Goal: Transaction & Acquisition: Purchase product/service

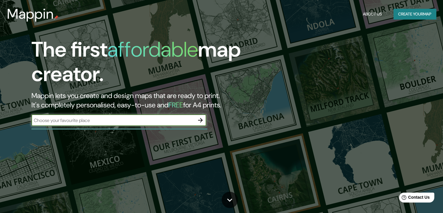
click at [168, 118] on input "text" at bounding box center [112, 120] width 163 height 7
type input "CULIACAN [GEOGRAPHIC_DATA]"
click at [198, 120] on icon "button" at bounding box center [200, 120] width 5 height 5
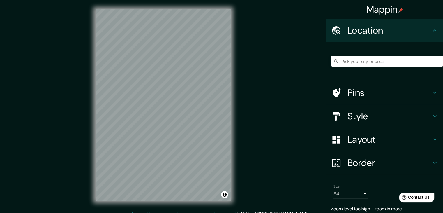
click at [357, 74] on div "Mappin Location Pins Style Layout Border Choose a border. Hint : you can make l…" at bounding box center [221, 109] width 443 height 219
click at [287, 107] on div "Mappin Location Pins Style Layout Border Choose a border. Hint : you can make l…" at bounding box center [221, 109] width 443 height 219
click at [365, 115] on h4 "Style" at bounding box center [390, 116] width 84 height 12
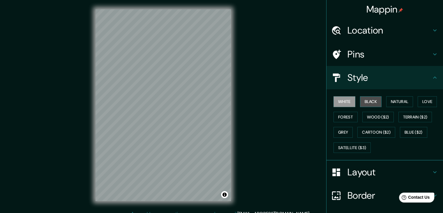
click at [372, 102] on button "Black" at bounding box center [371, 101] width 22 height 11
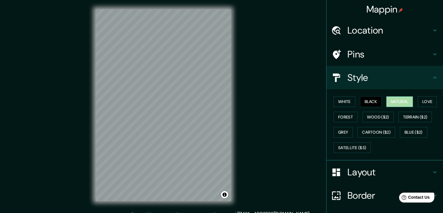
click at [392, 103] on button "Natural" at bounding box center [399, 101] width 27 height 11
click at [422, 102] on button "Love" at bounding box center [427, 101] width 19 height 11
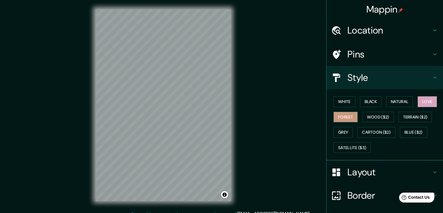
click at [341, 115] on button "Forest" at bounding box center [346, 117] width 24 height 11
click at [368, 117] on button "Wood ($2)" at bounding box center [377, 117] width 31 height 11
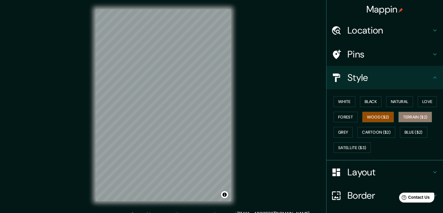
click at [414, 115] on button "Terrain ($2)" at bounding box center [416, 117] width 34 height 11
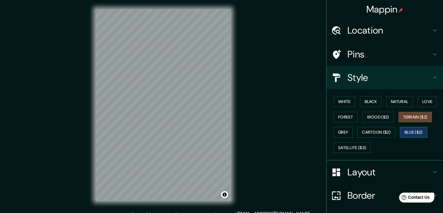
click at [412, 135] on button "Blue ($2)" at bounding box center [413, 132] width 27 height 11
click at [373, 130] on button "Cartoon ($2)" at bounding box center [376, 132] width 38 height 11
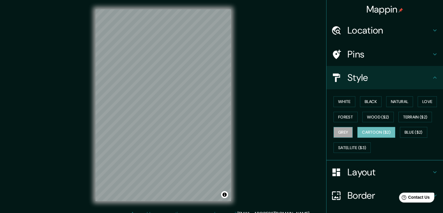
click at [341, 131] on button "Grey" at bounding box center [343, 132] width 19 height 11
drag, startPoint x: 343, startPoint y: 99, endPoint x: 345, endPoint y: 102, distance: 3.1
click at [343, 99] on button "White" at bounding box center [345, 101] width 22 height 11
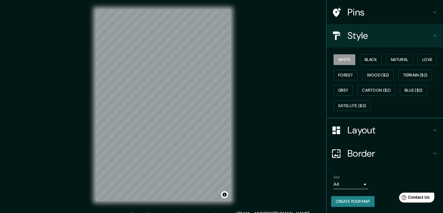
click at [387, 126] on h4 "Layout" at bounding box center [390, 130] width 84 height 12
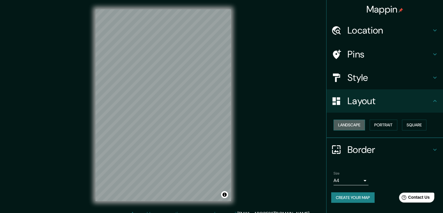
click at [349, 127] on button "Landscape" at bounding box center [349, 124] width 31 height 11
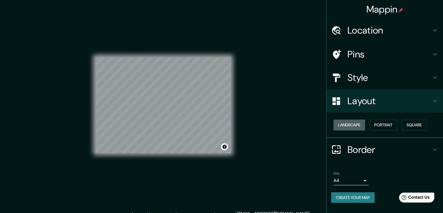
click at [349, 127] on button "Landscape" at bounding box center [349, 124] width 31 height 11
click at [385, 127] on button "Portrait" at bounding box center [384, 124] width 28 height 11
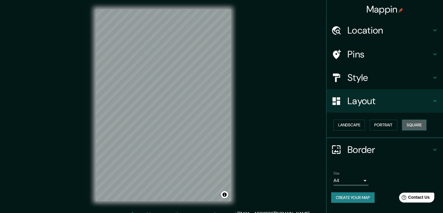
click at [415, 127] on button "Square" at bounding box center [414, 124] width 24 height 11
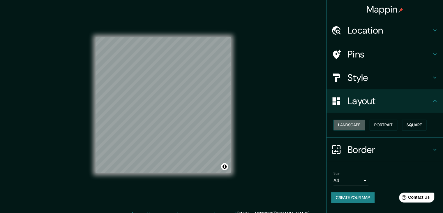
click at [349, 126] on button "Landscape" at bounding box center [349, 124] width 31 height 11
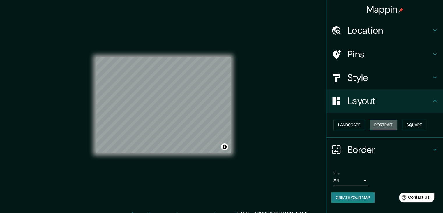
click at [393, 124] on button "Portrait" at bounding box center [384, 124] width 28 height 11
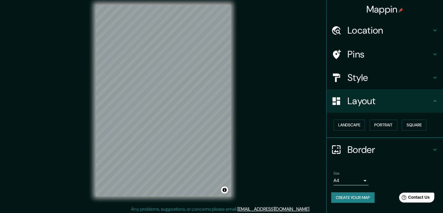
scroll to position [7, 0]
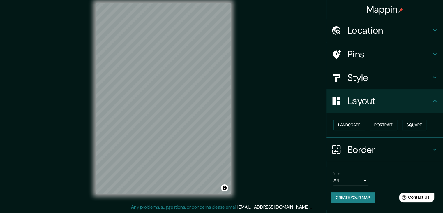
click at [364, 177] on body "Mappin Location Pins Style Layout Landscape Portrait Square Border Choose a bor…" at bounding box center [221, 99] width 443 height 213
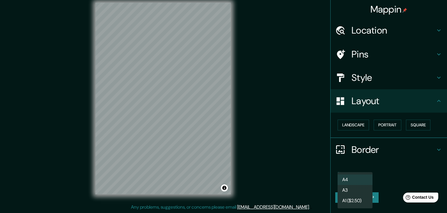
click at [359, 192] on li "A3" at bounding box center [355, 190] width 35 height 10
type input "a4"
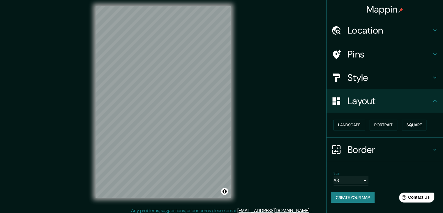
scroll to position [0, 0]
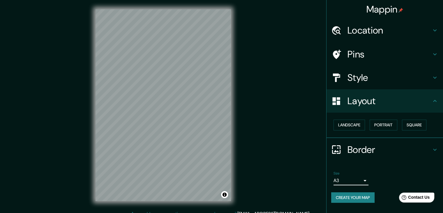
click at [377, 52] on h4 "Pins" at bounding box center [390, 54] width 84 height 12
